Goal: Task Accomplishment & Management: Manage account settings

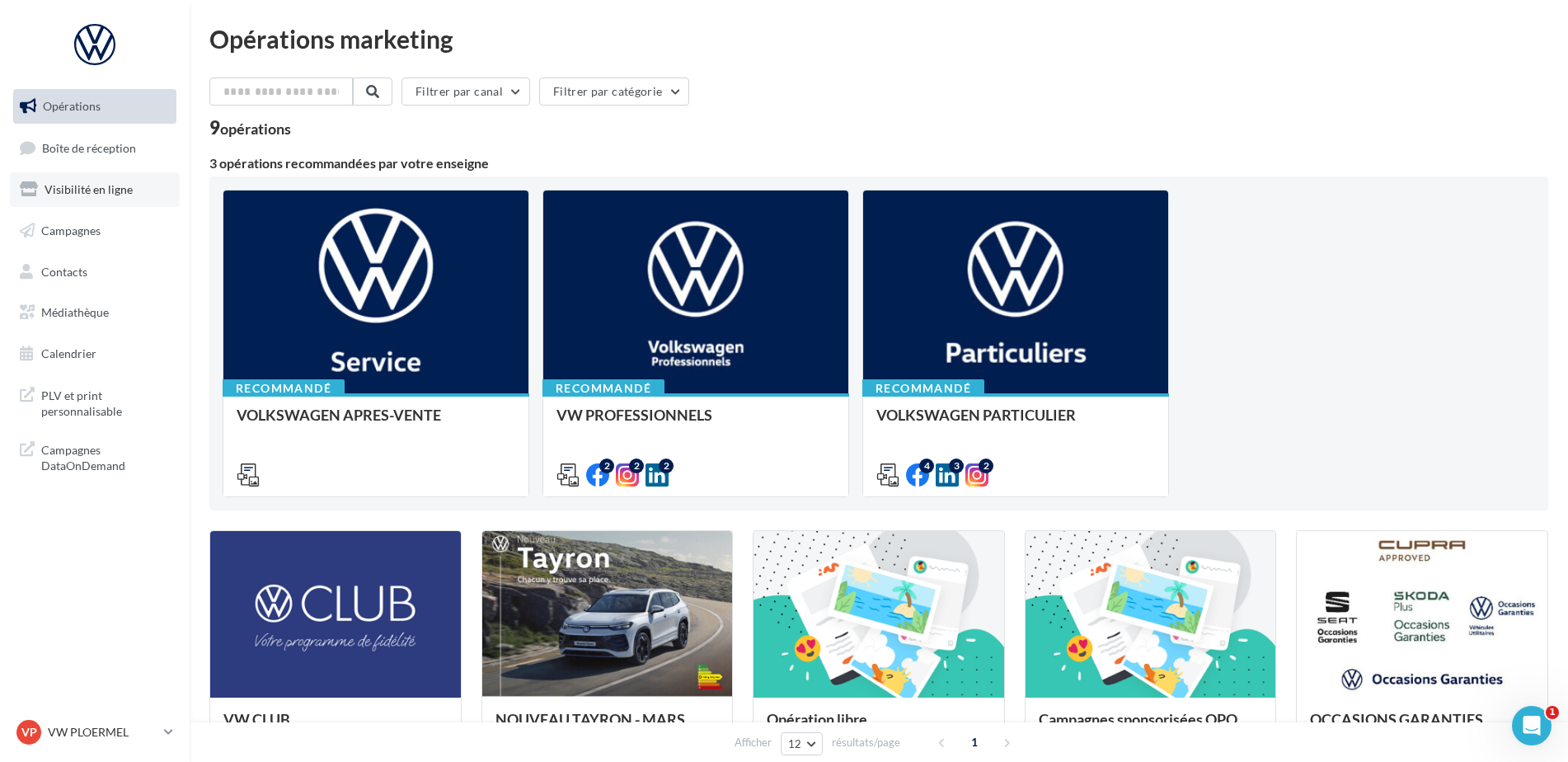
click at [117, 203] on link "Visibilité en ligne" at bounding box center [95, 189] width 170 height 34
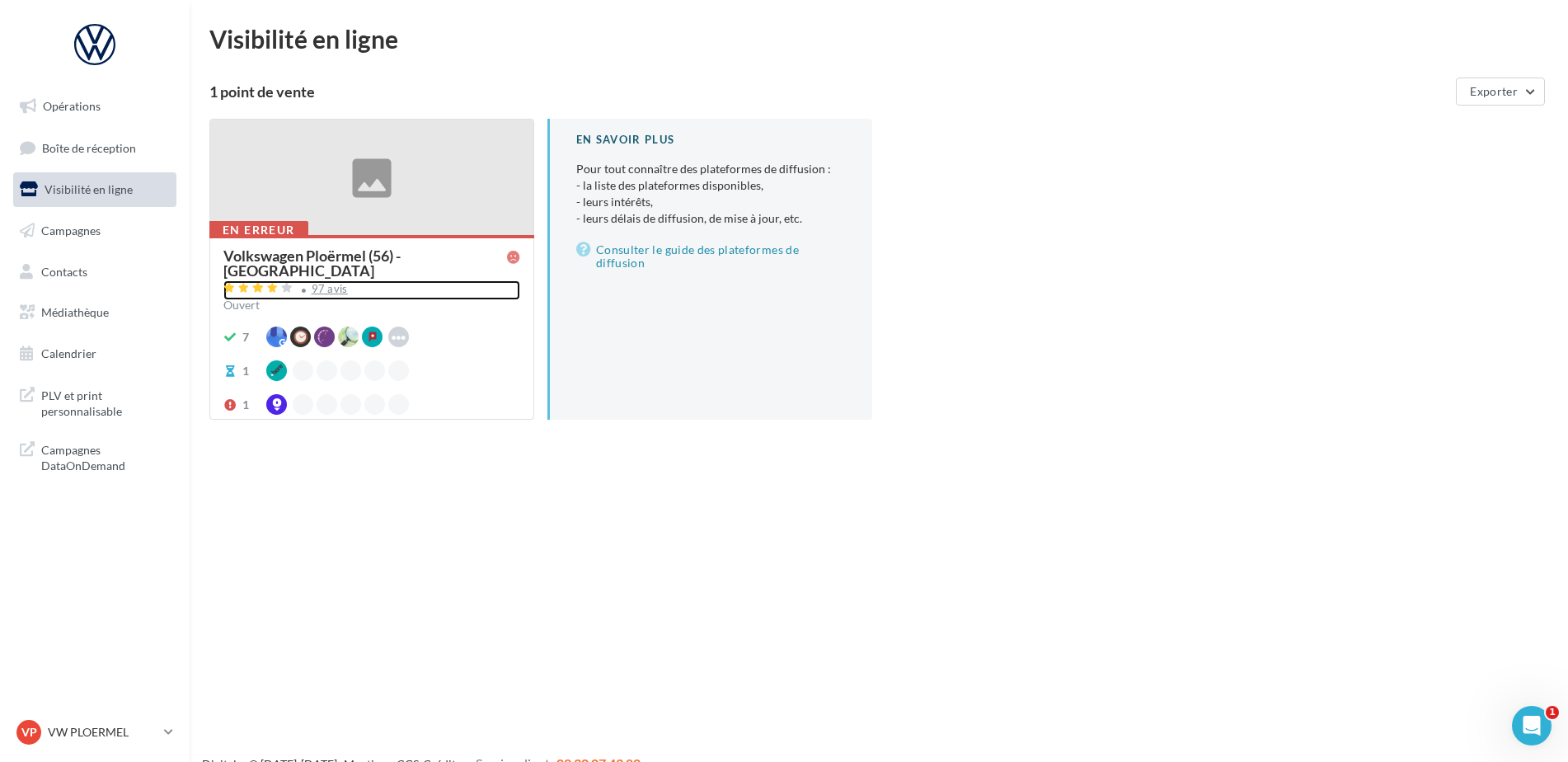
click at [328, 284] on div "97 avis" at bounding box center [329, 288] width 36 height 11
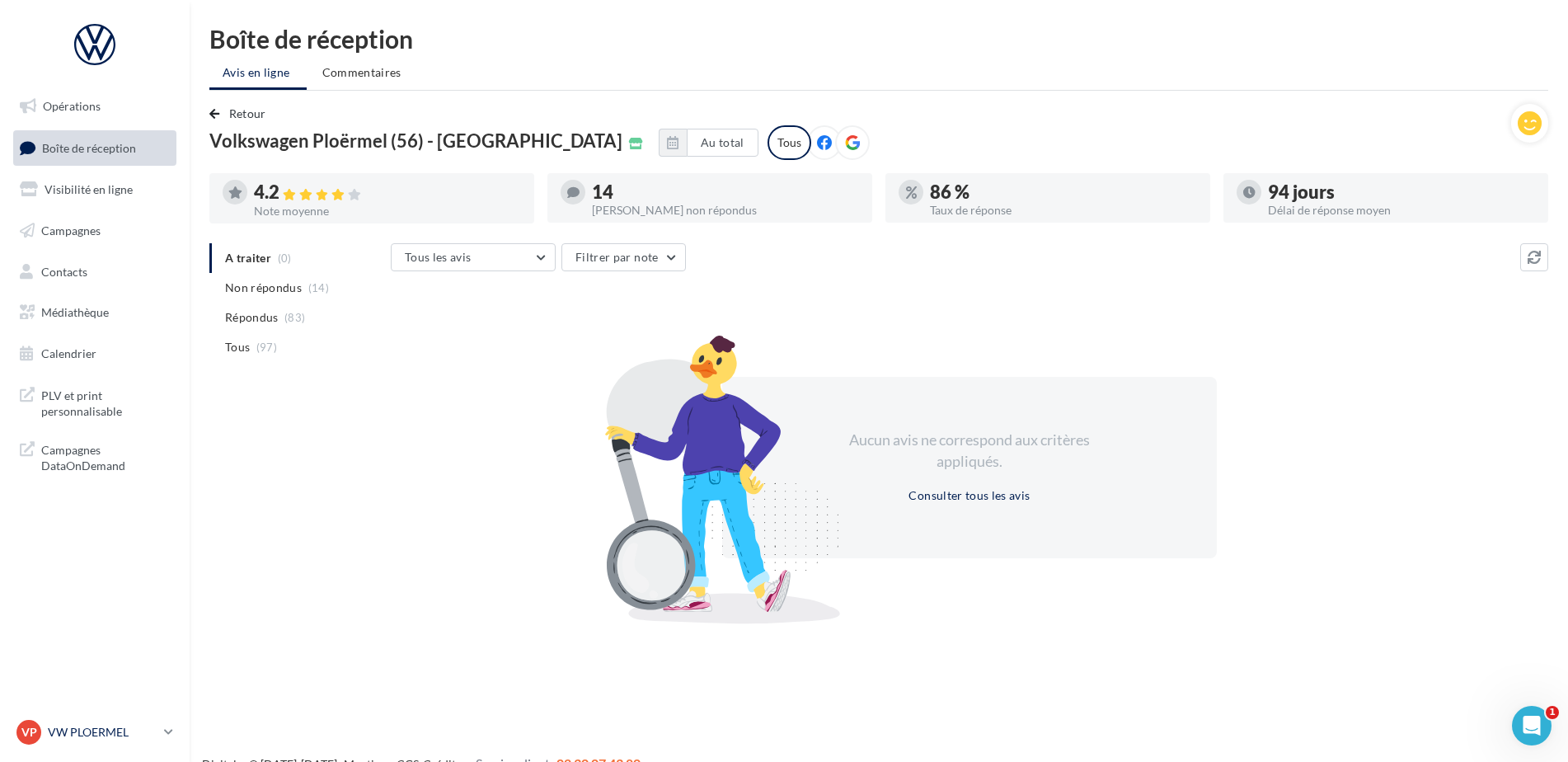
click at [128, 728] on p "VW PLOERMEL" at bounding box center [102, 731] width 110 height 16
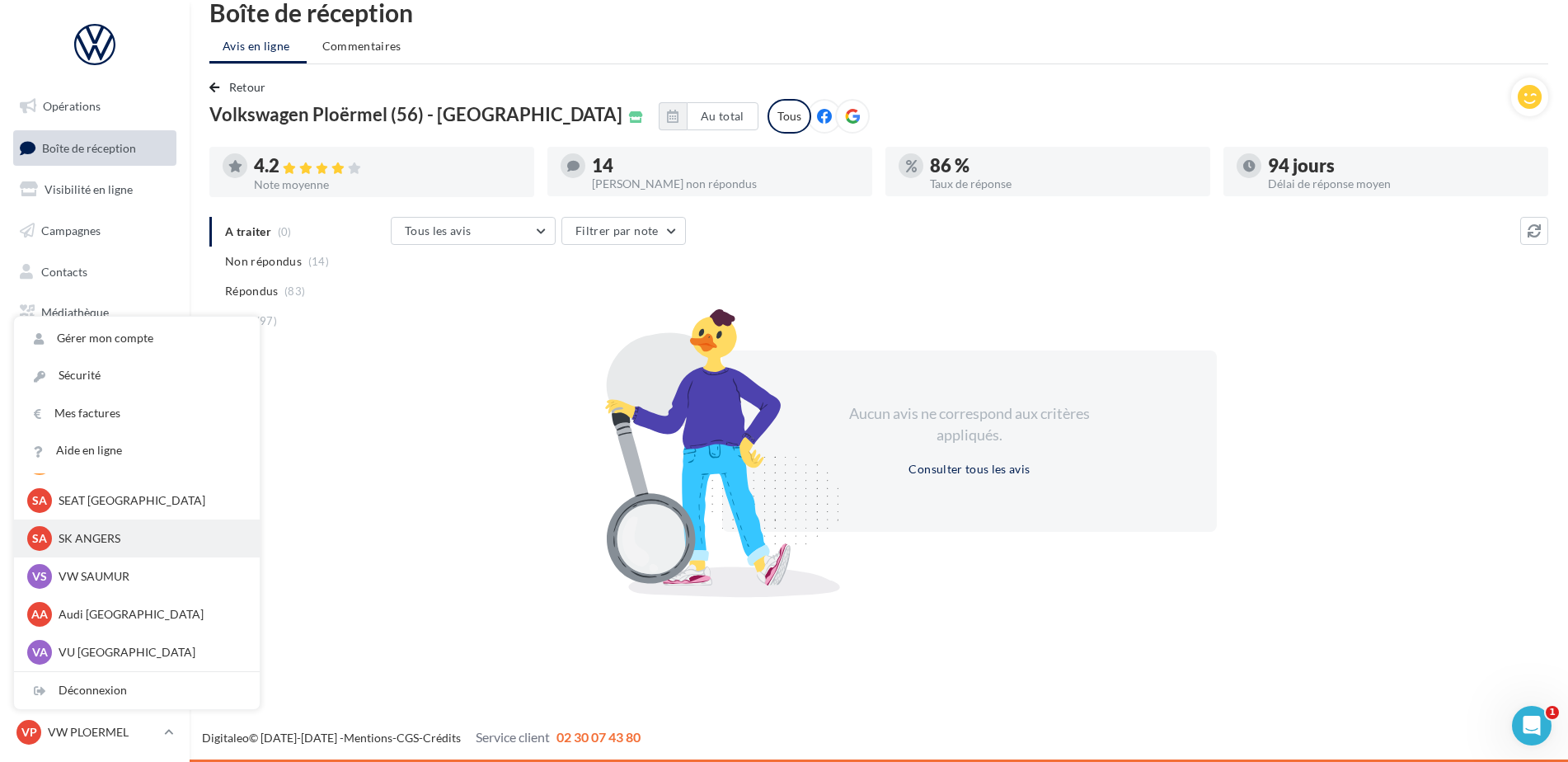
scroll to position [152, 0]
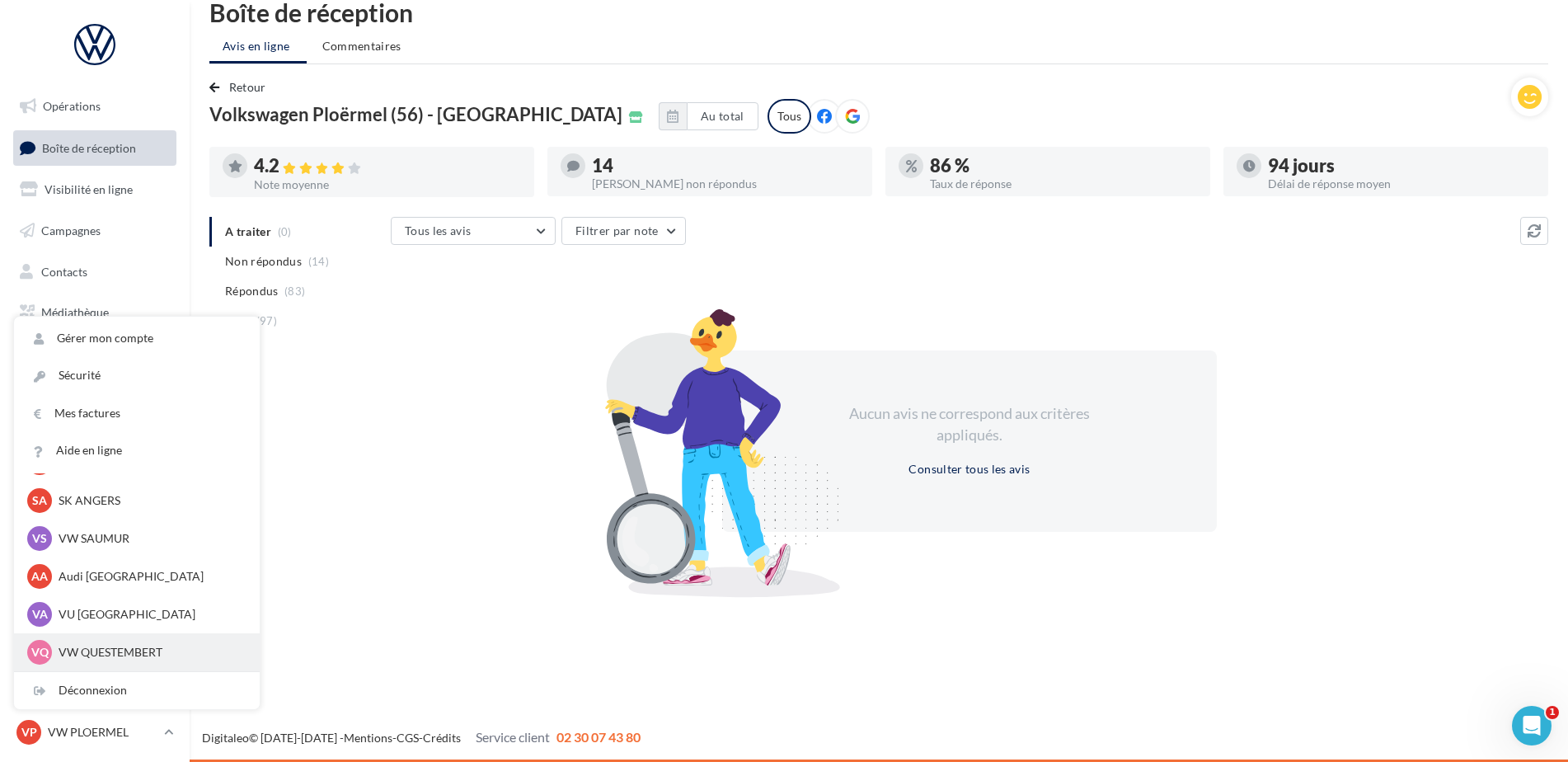
click at [99, 655] on p "VW QUESTEMBERT" at bounding box center [149, 651] width 181 height 16
